Goal: Navigation & Orientation: Find specific page/section

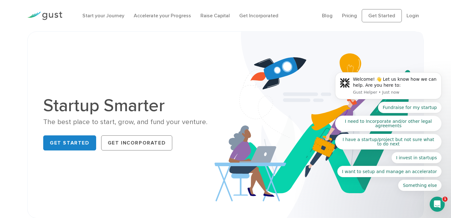
click at [344, 17] on body "Welcome! 👋 Let us know how we can help. Are you here to: Gust Helper • Just now…" at bounding box center [389, 87] width 120 height 222
click at [347, 16] on body "Welcome! 👋 Let us know how we can help. Are you here to: Gust Helper • Just now…" at bounding box center [389, 87] width 120 height 222
click at [349, 15] on body "Welcome! 👋 Let us know how we can help. Are you here to: Gust Helper • Just now…" at bounding box center [389, 87] width 120 height 222
click at [347, 16] on body "Welcome! 👋 Let us know how we can help. Are you here to: Gust Helper • Just now…" at bounding box center [389, 87] width 120 height 222
click at [104, 15] on link "Start your Journey" at bounding box center [103, 16] width 42 height 6
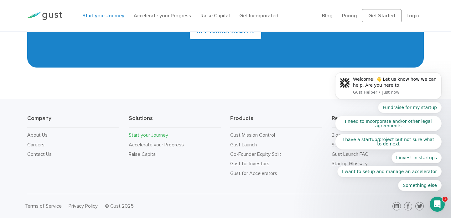
scroll to position [1206, 0]
